Goal: Task Accomplishment & Management: Use online tool/utility

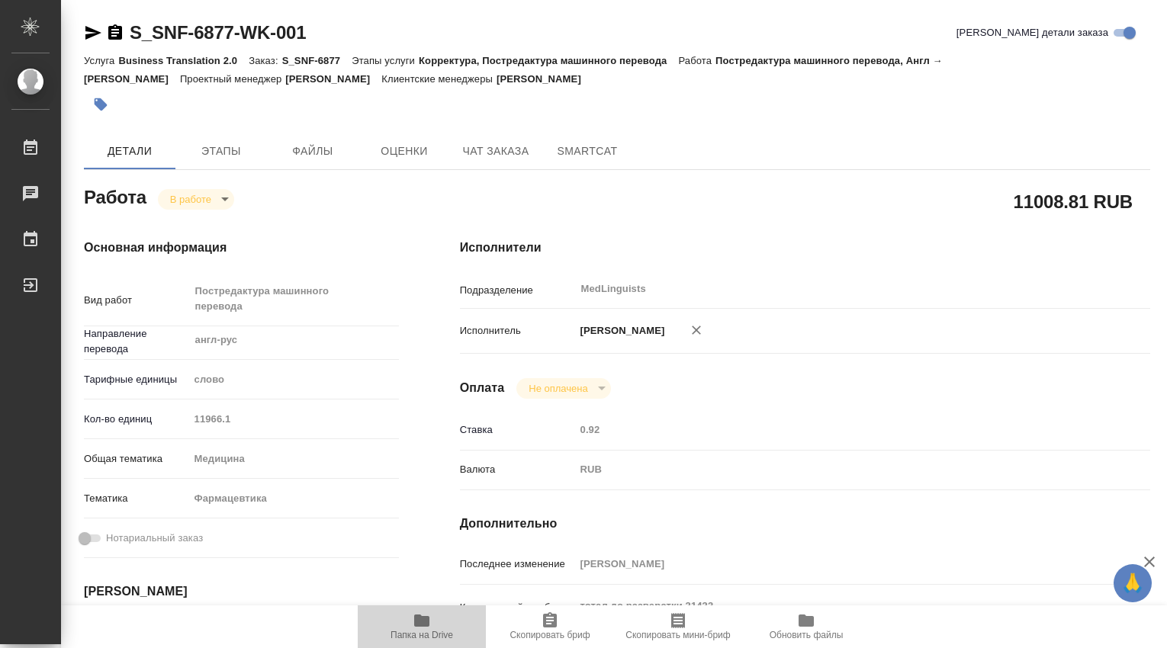
click at [430, 622] on icon "button" at bounding box center [421, 620] width 18 height 18
type textarea "x"
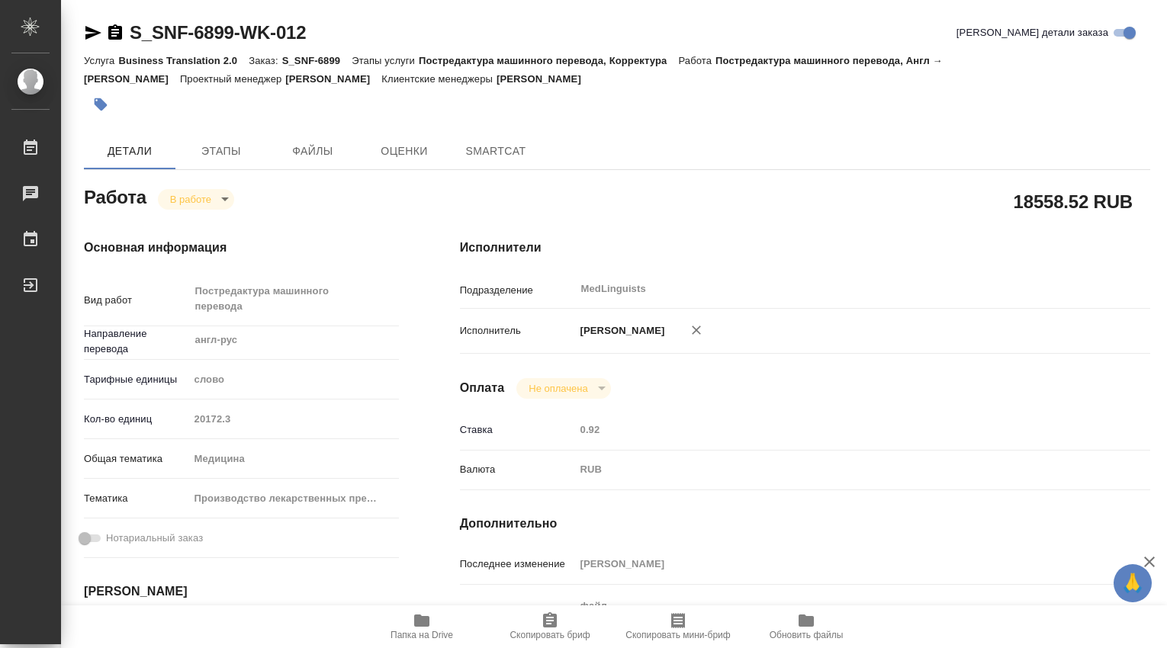
type textarea "x"
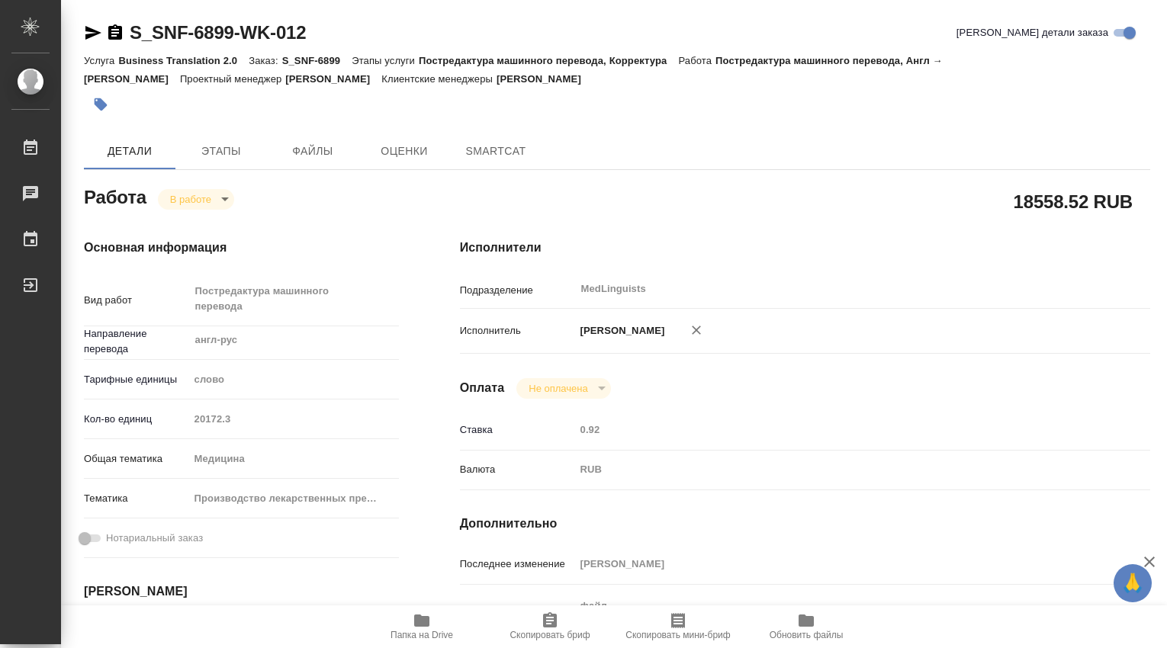
type textarea "x"
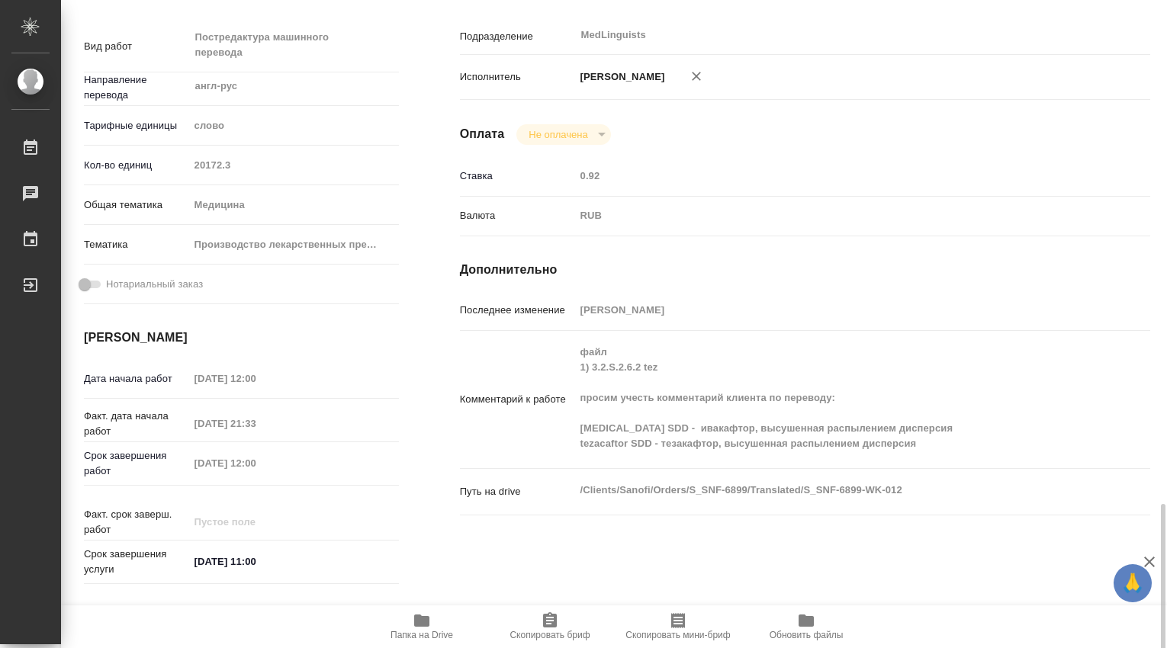
scroll to position [508, 0]
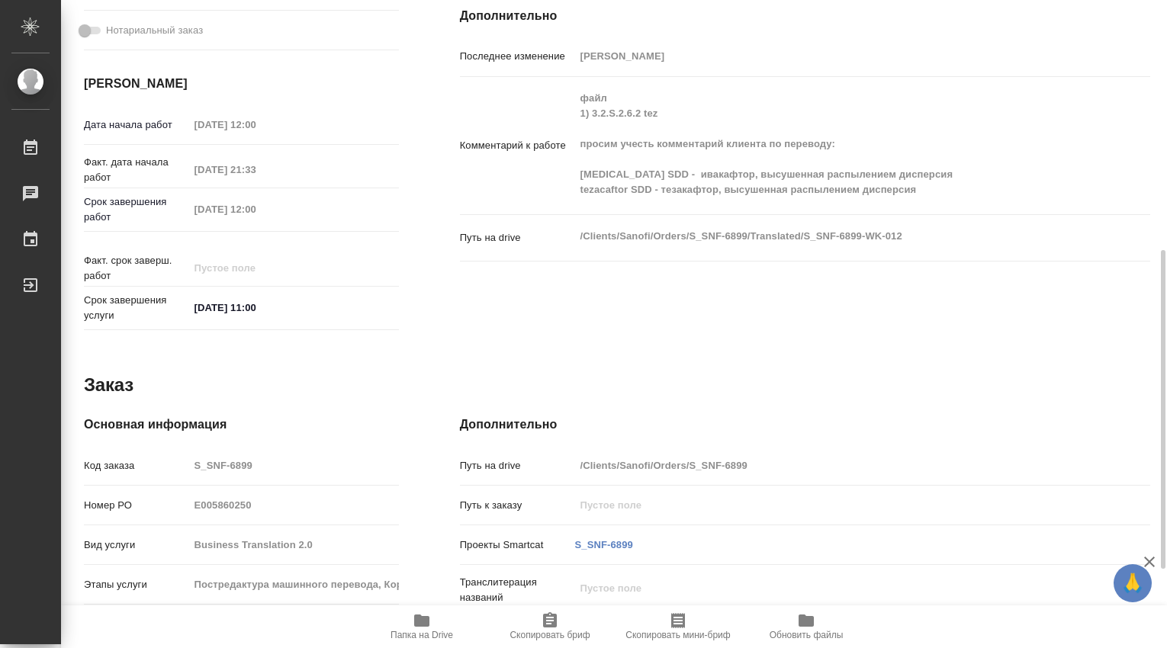
type textarea "x"
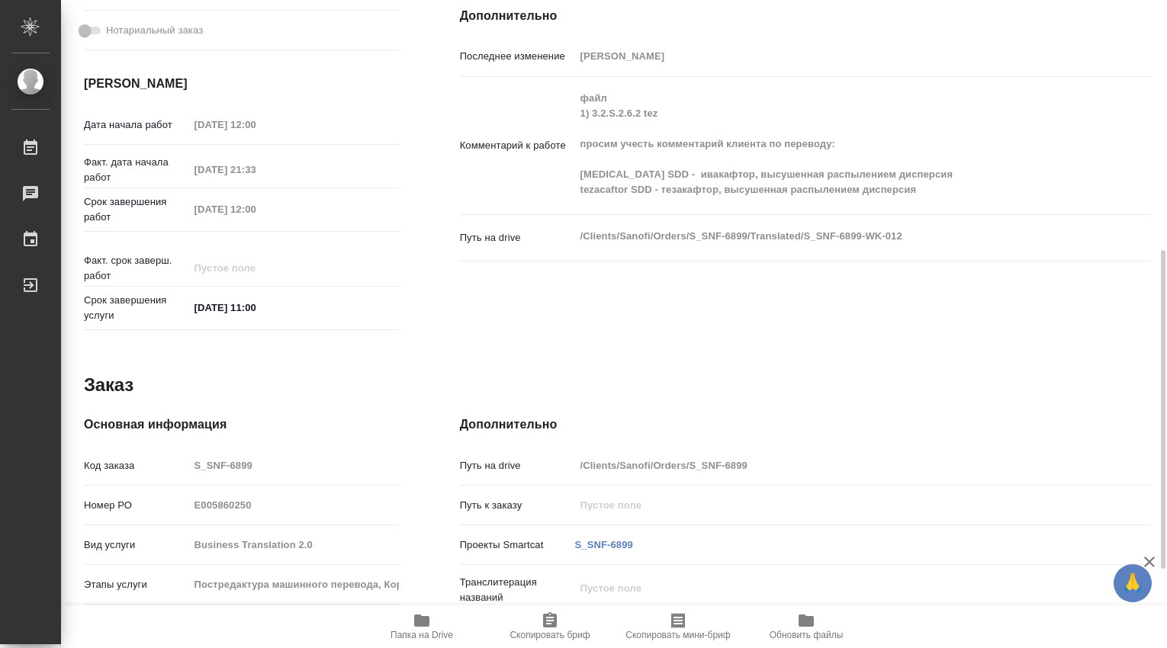
type textarea "x"
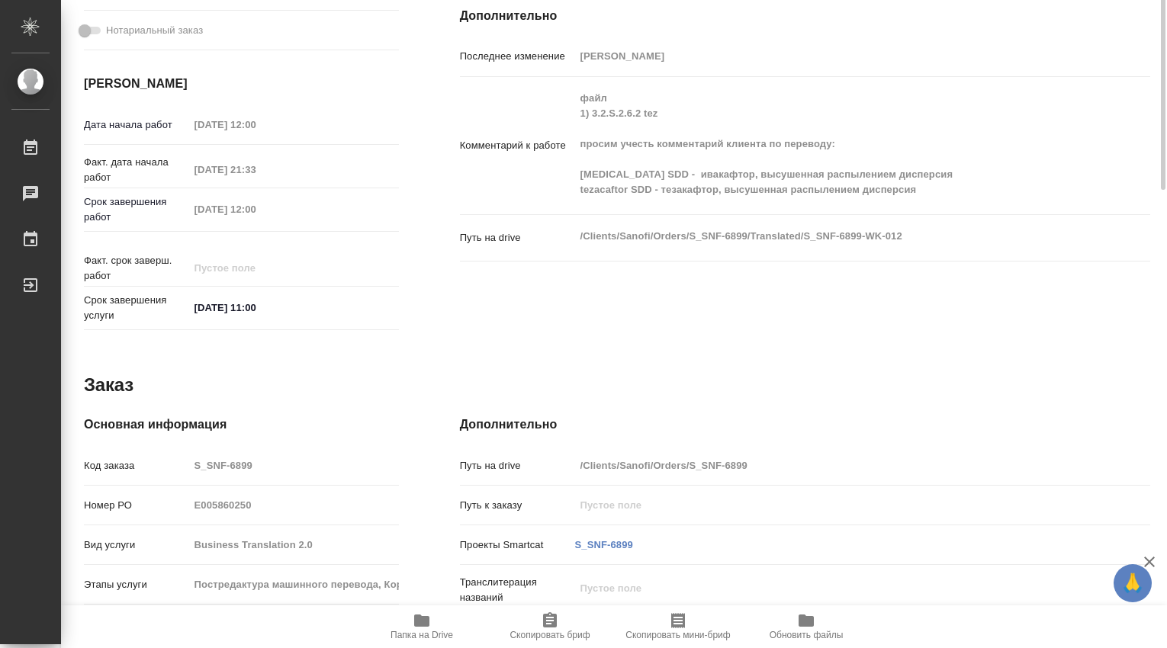
scroll to position [0, 0]
